Goal: Navigation & Orientation: Find specific page/section

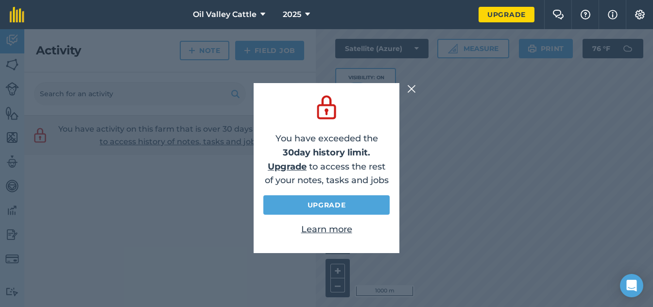
click at [408, 86] on img at bounding box center [411, 89] width 9 height 12
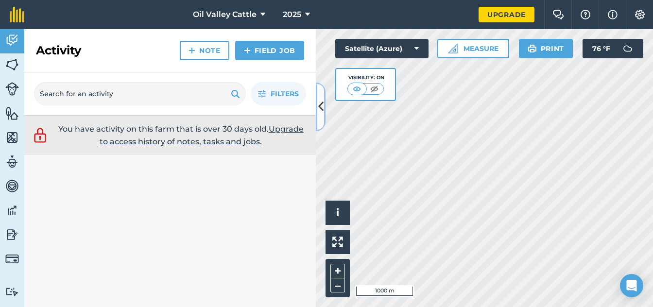
click at [319, 117] on button at bounding box center [321, 107] width 10 height 49
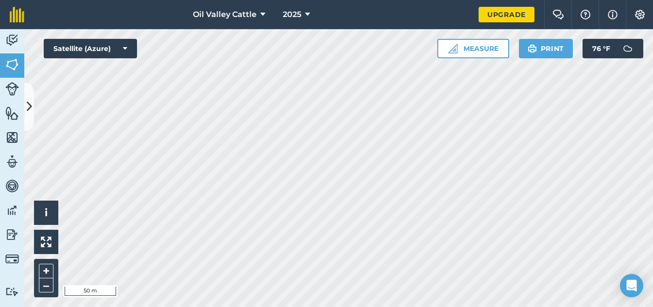
click at [362, 0] on html "Oil Valley Cattle 2025 Upgrade Farm Chat Help Info Settings Map printing is not…" at bounding box center [326, 153] width 653 height 307
